Goal: Task Accomplishment & Management: Complete application form

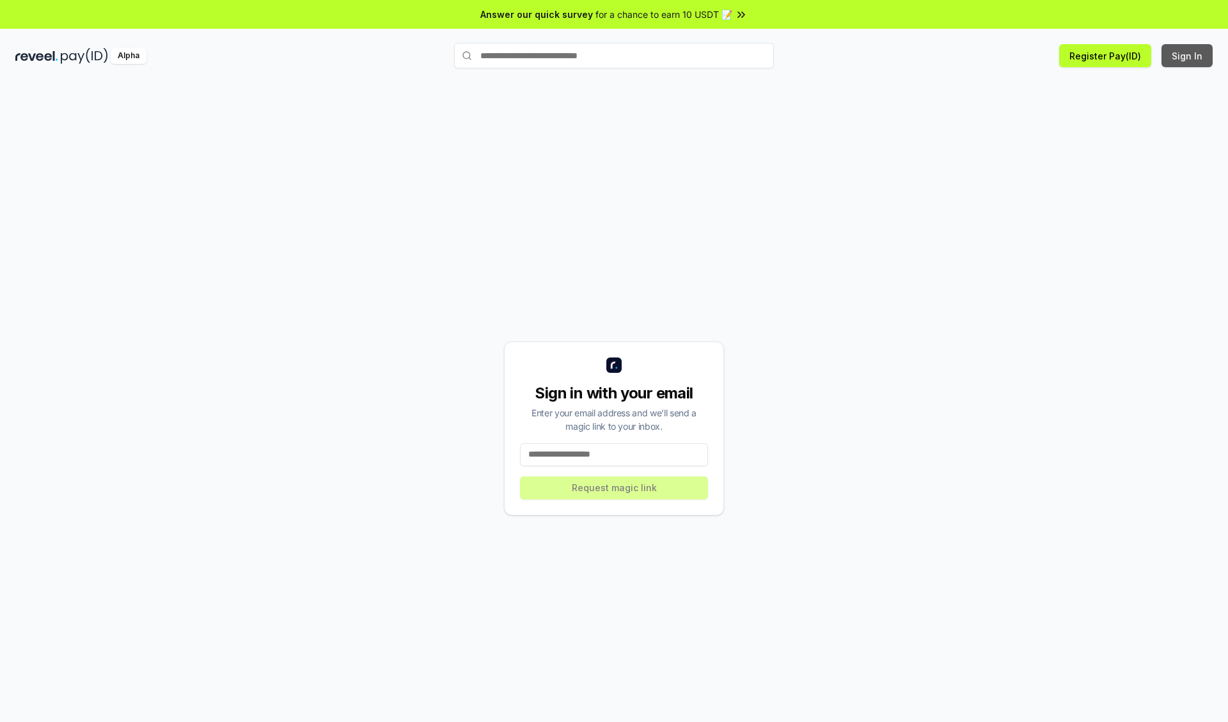
click at [1188, 56] on button "Sign In" at bounding box center [1186, 55] width 51 height 23
type input "**********"
click at [614, 487] on button "Request magic link" at bounding box center [614, 487] width 188 height 23
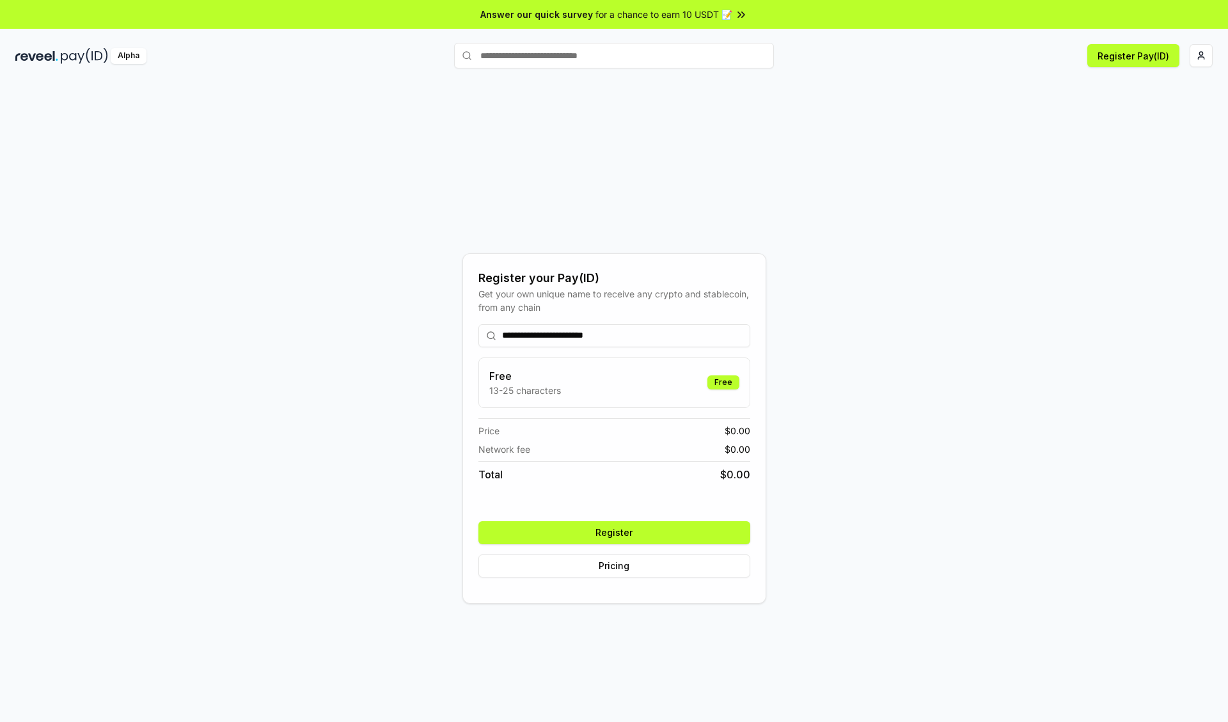
click at [614, 532] on button "Register" at bounding box center [614, 532] width 272 height 23
